Goal: Find specific page/section: Find specific page/section

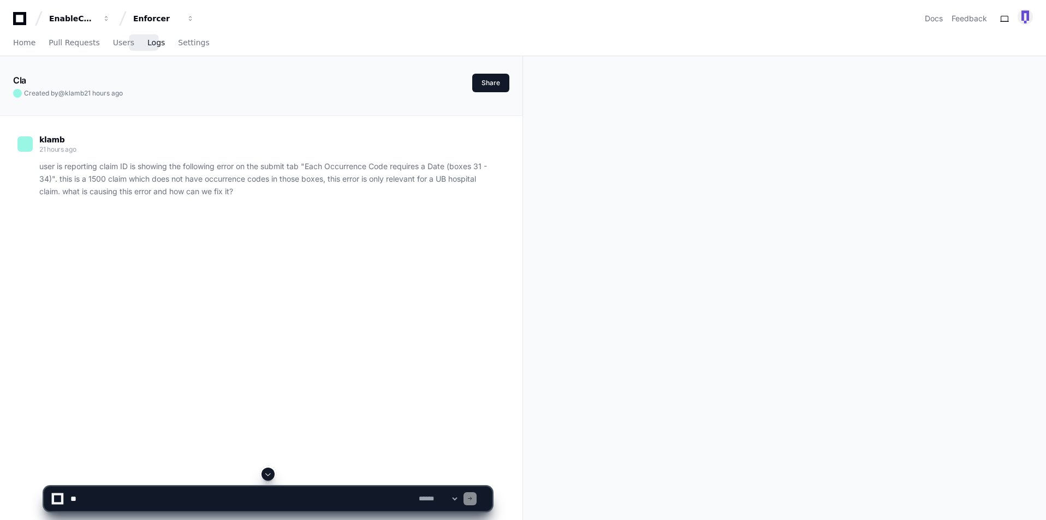
click at [147, 43] on span "Logs" at bounding box center [155, 42] width 17 height 7
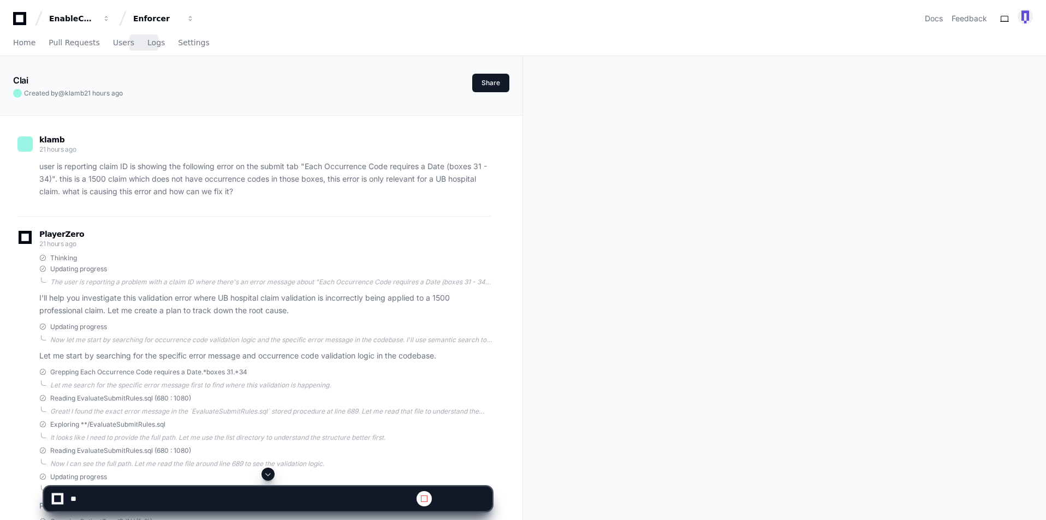
click at [316, 27] on div "EnableComp Enforcer Docs Feedback" at bounding box center [523, 19] width 1020 height 20
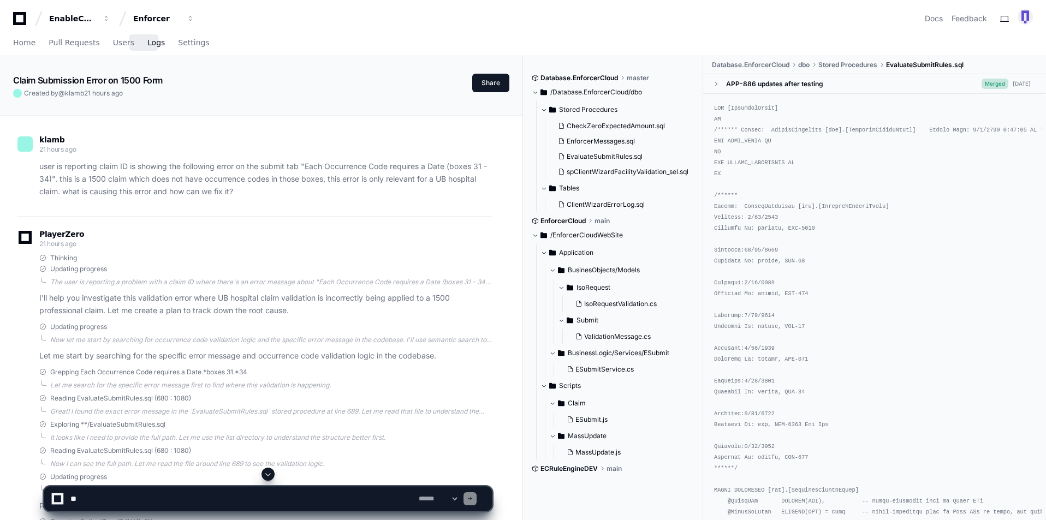
click at [147, 41] on span "Logs" at bounding box center [155, 42] width 17 height 7
